Goal: Transaction & Acquisition: Purchase product/service

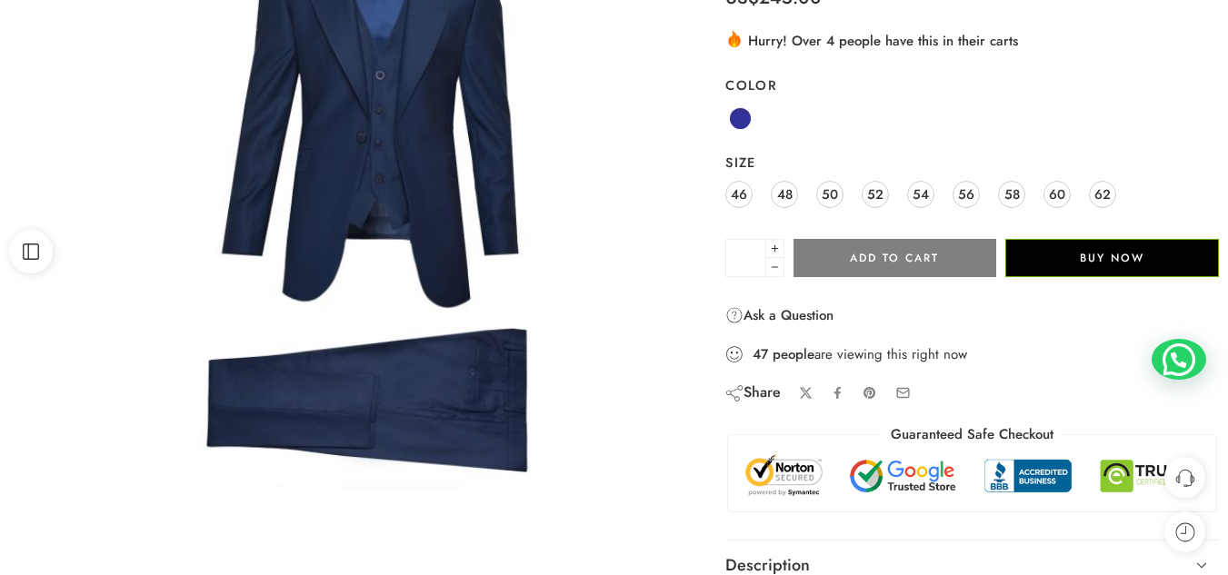
scroll to position [224, 0]
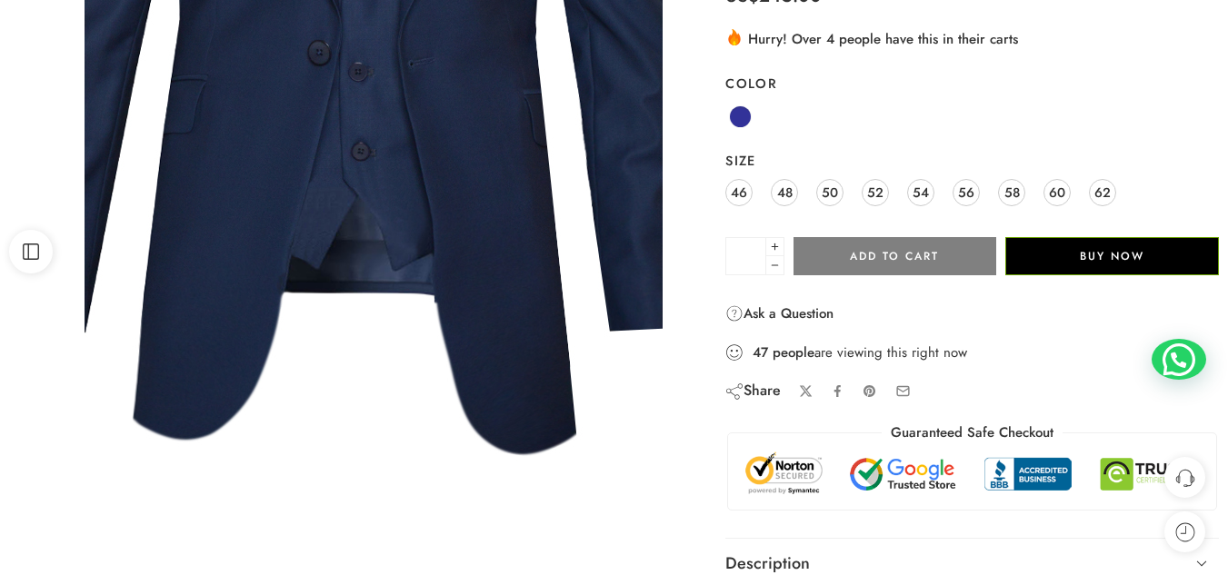
click at [392, 196] on img at bounding box center [348, 198] width 1364 height 1364
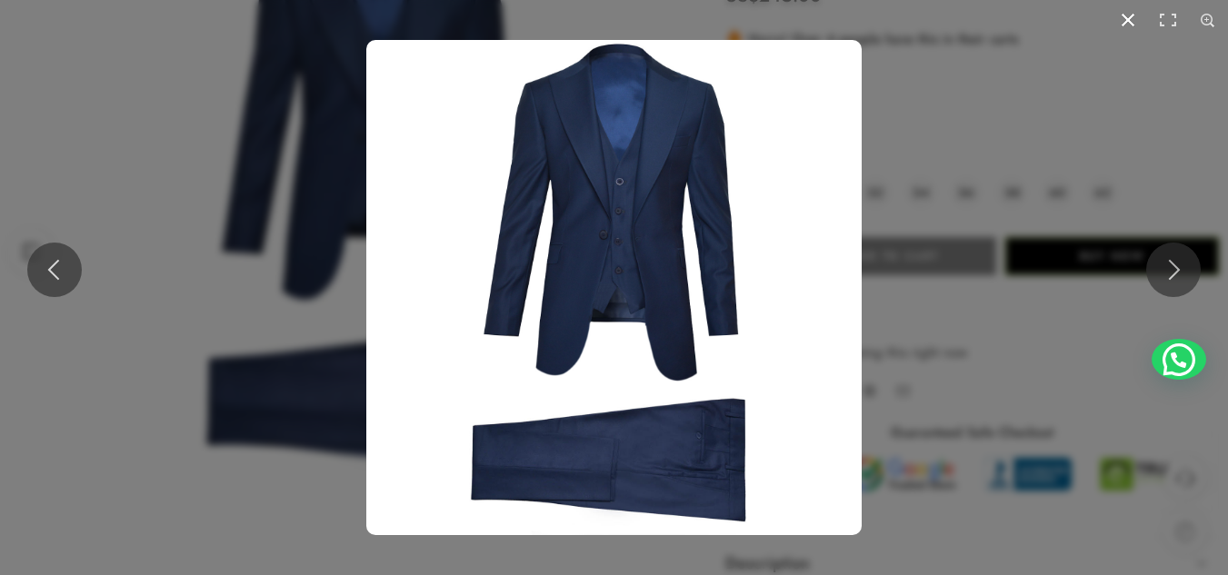
click at [1125, 19] on button at bounding box center [1128, 20] width 40 height 40
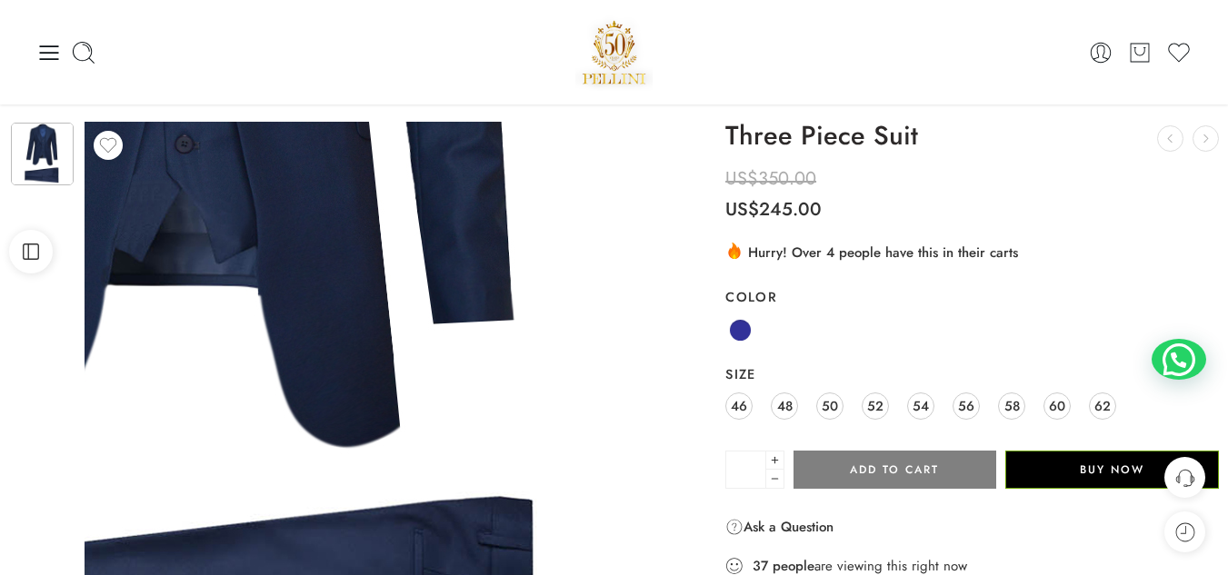
scroll to position [0, 0]
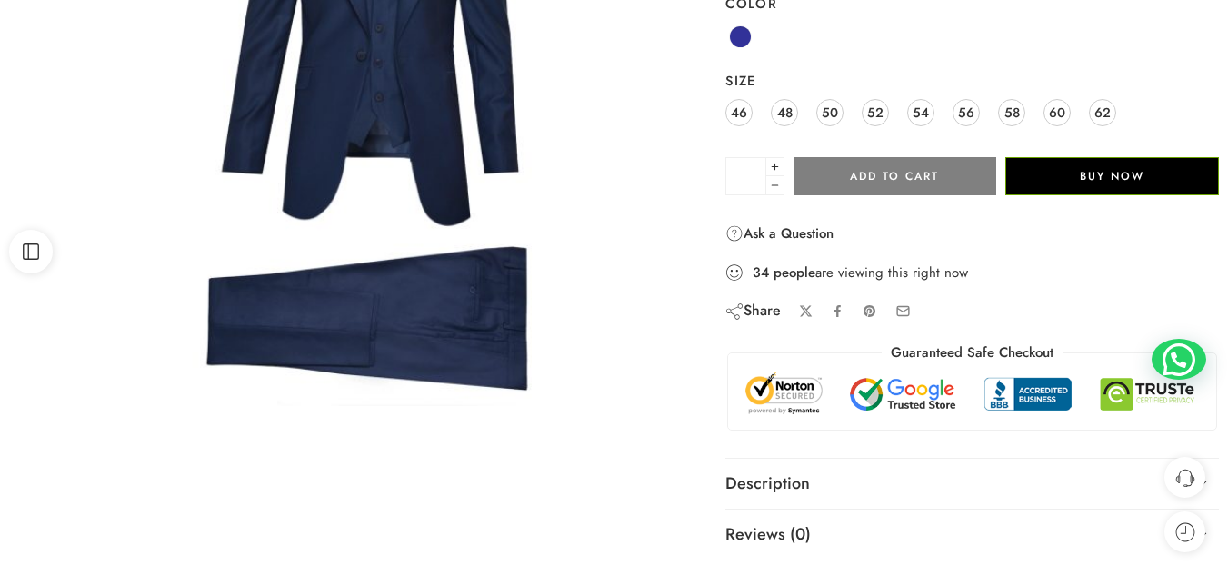
scroll to position [305, 0]
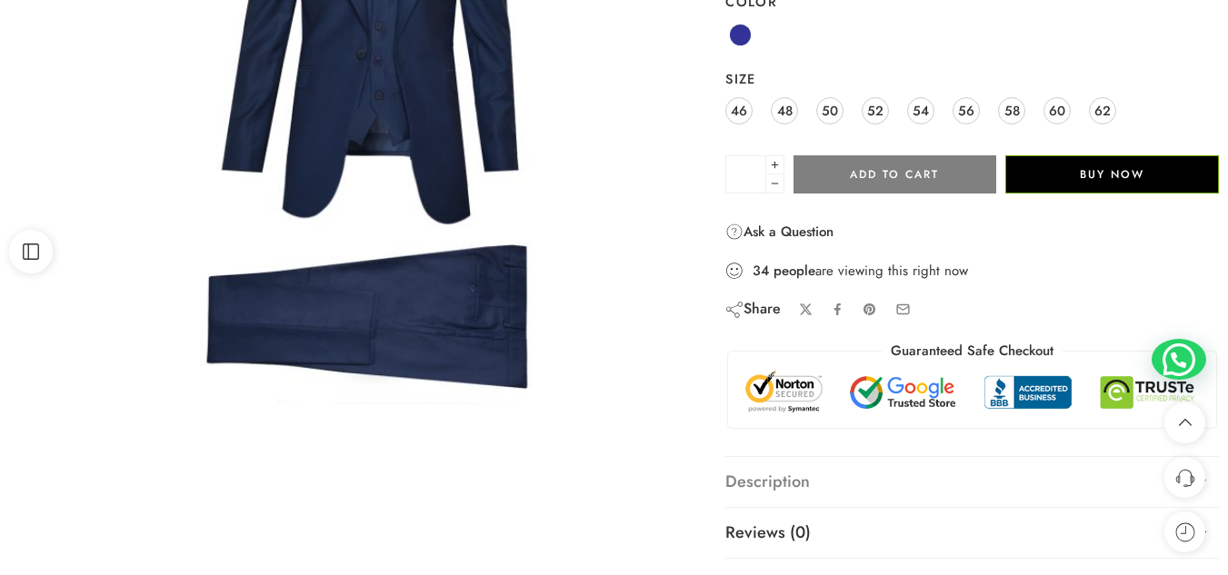
click at [769, 479] on link "Description" at bounding box center [972, 482] width 494 height 51
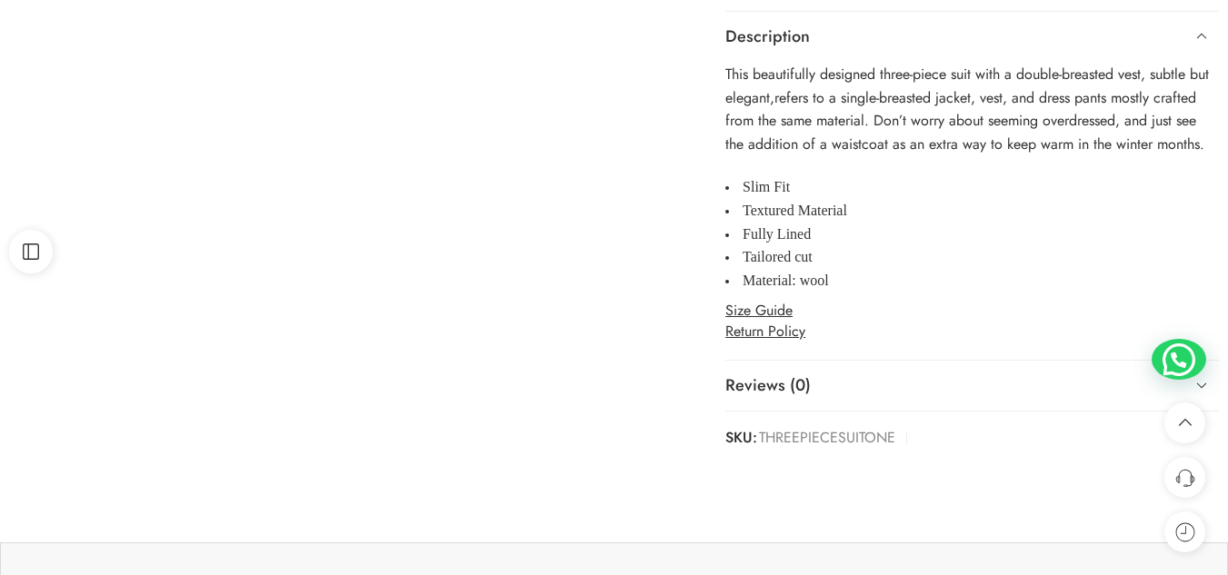
scroll to position [788, 0]
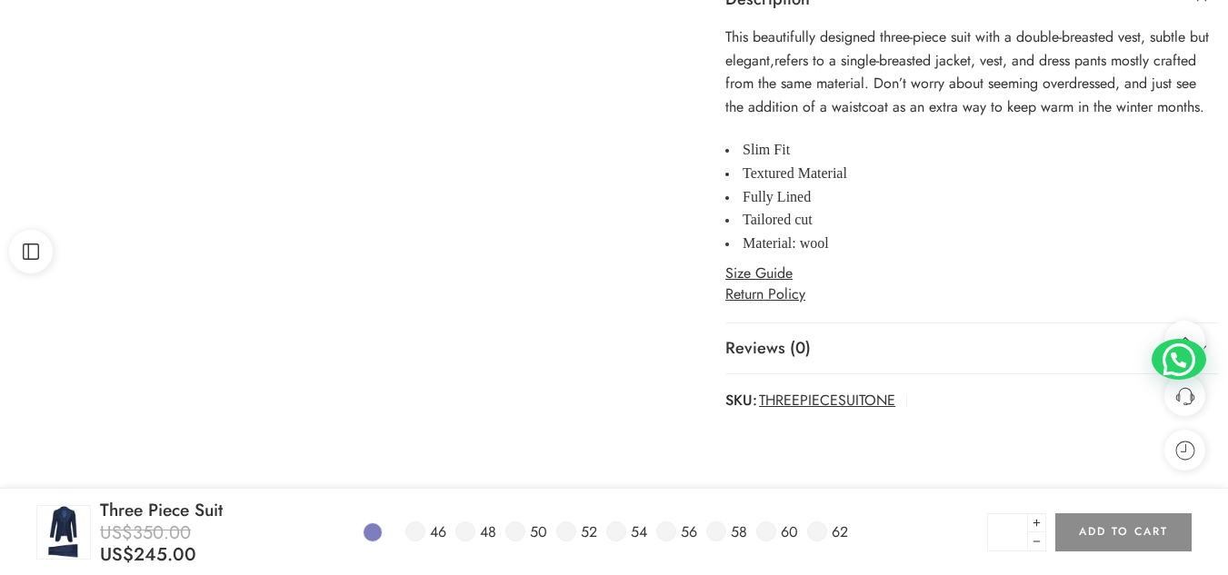
click at [789, 403] on span "THREEPIECESUITONE" at bounding box center [827, 401] width 136 height 26
click at [740, 394] on strong "SKU:" at bounding box center [741, 401] width 32 height 26
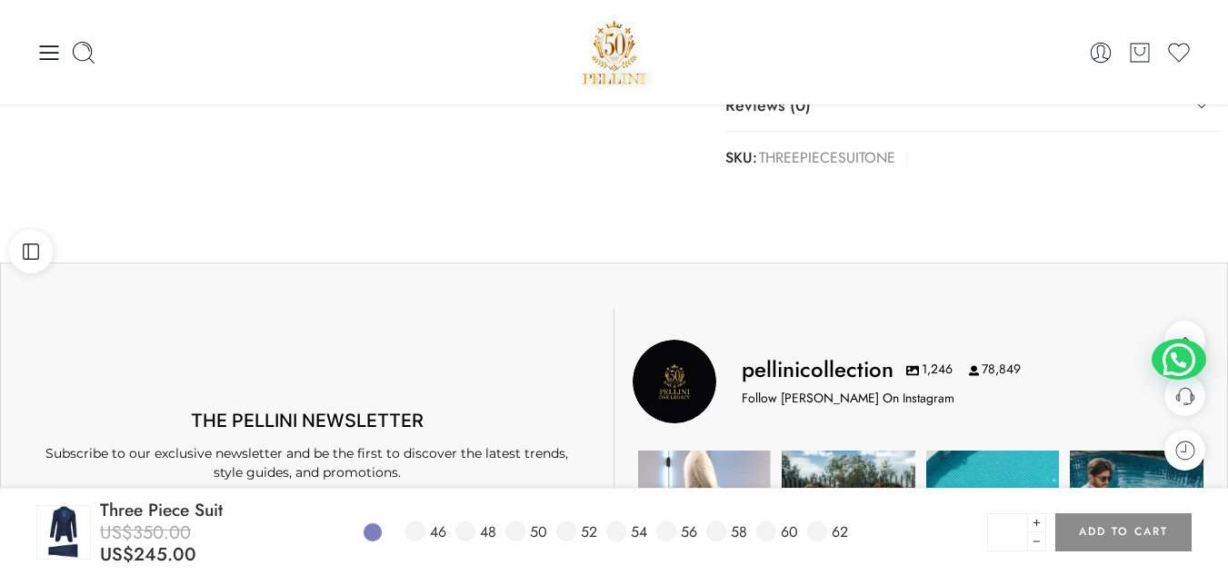
scroll to position [1030, 0]
click at [878, 157] on span "THREEPIECESUITONE" at bounding box center [827, 159] width 136 height 26
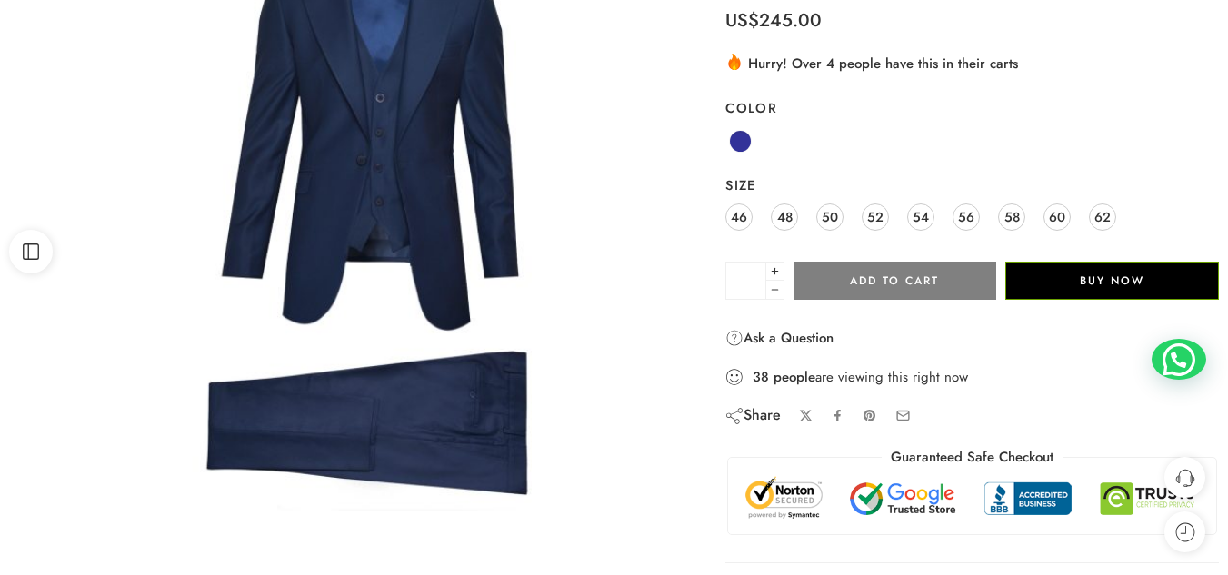
scroll to position [205, 0]
